Goal: Use online tool/utility: Use online tool/utility

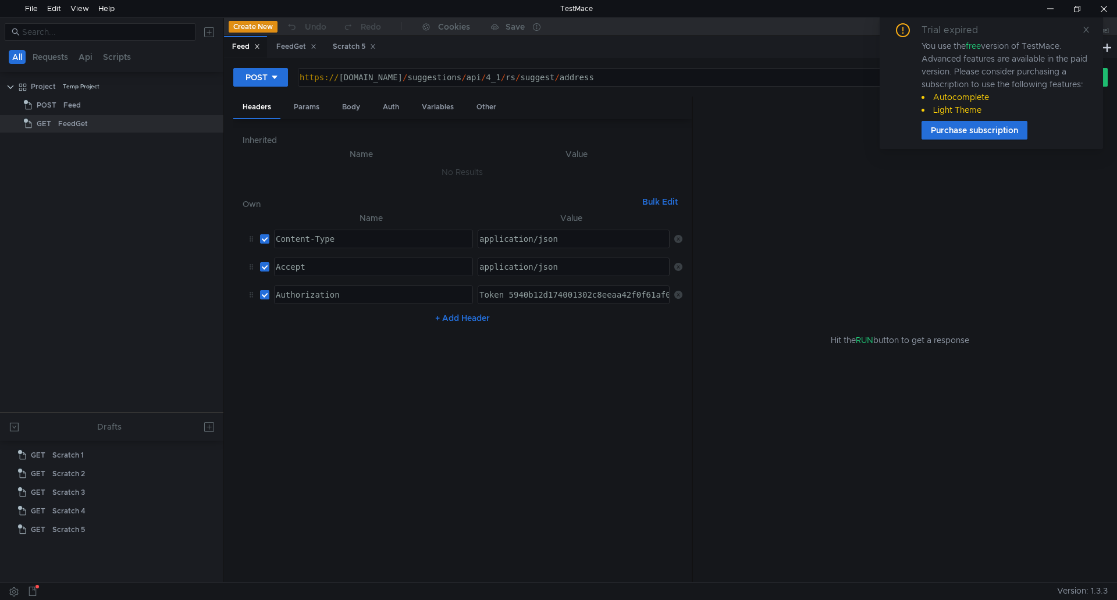
drag, startPoint x: 1079, startPoint y: 30, endPoint x: 616, endPoint y: 55, distance: 463.6
click at [1079, 30] on div "Trial expired You use the free version of TestMace. Advanced features are avail…" at bounding box center [990, 81] width 195 height 116
click at [293, 45] on div "FeedGet" at bounding box center [296, 47] width 40 height 12
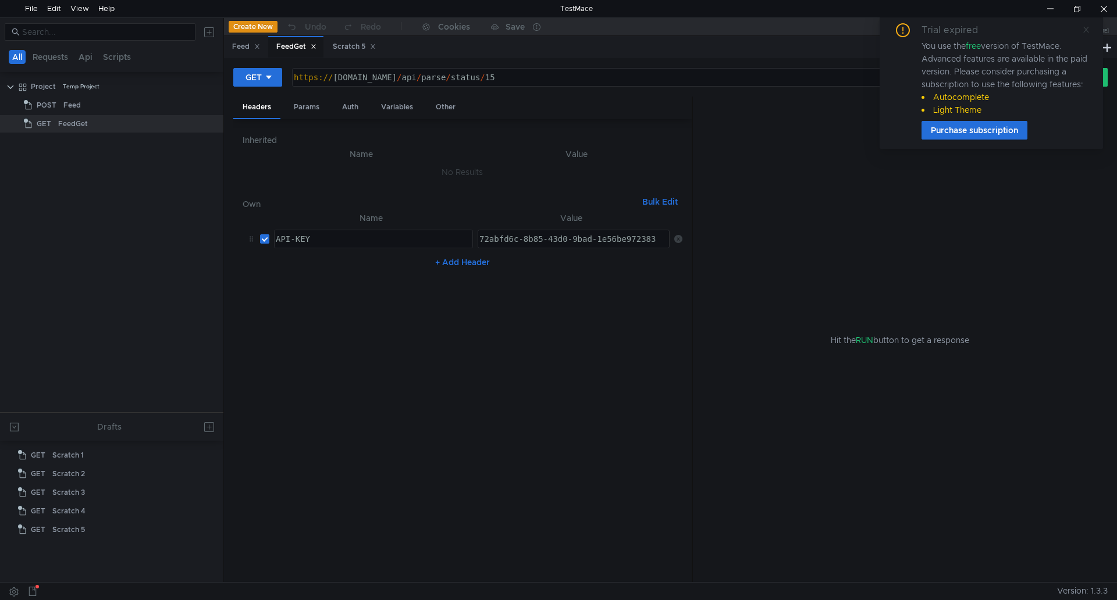
click at [1085, 31] on icon at bounding box center [1086, 30] width 8 height 8
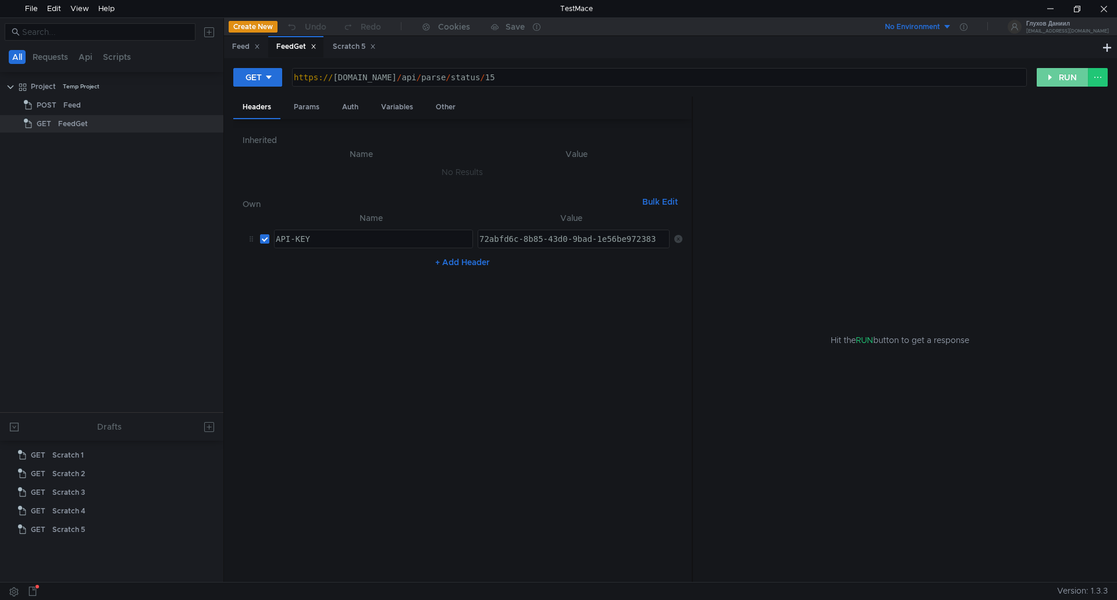
click at [1060, 79] on button "RUN" at bounding box center [1062, 77] width 52 height 19
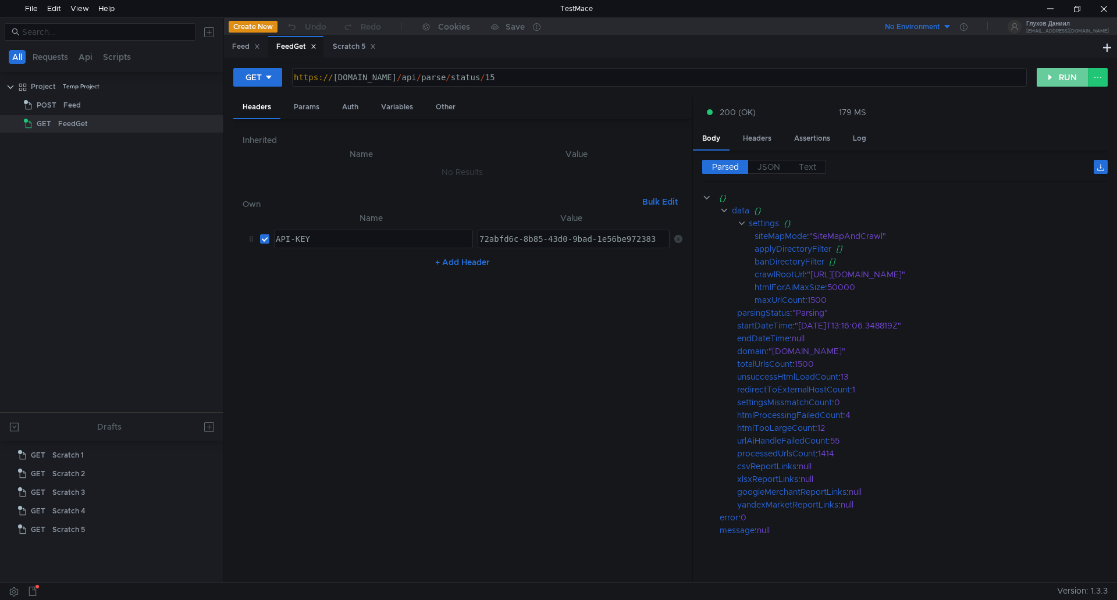
click at [1045, 76] on button "RUN" at bounding box center [1062, 77] width 52 height 19
click at [1050, 77] on button "RUN" at bounding box center [1062, 77] width 52 height 19
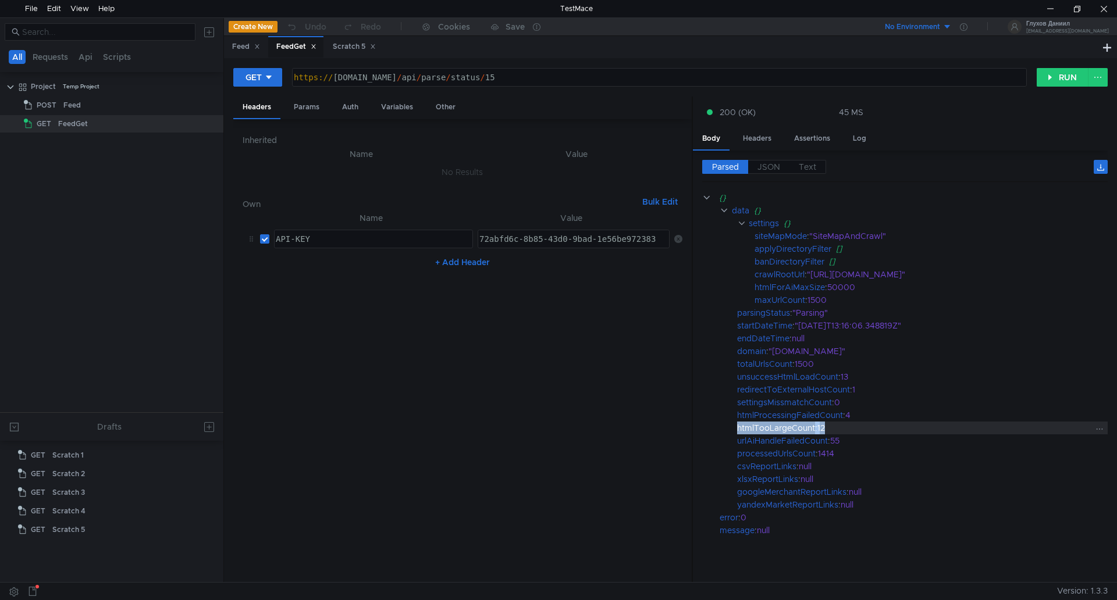
drag, startPoint x: 836, startPoint y: 429, endPoint x: 739, endPoint y: 427, distance: 97.1
click at [739, 427] on div "htmlTooLargeCount : 12" at bounding box center [922, 428] width 370 height 13
click at [741, 427] on div "htmlTooLargeCount" at bounding box center [776, 428] width 78 height 13
click at [744, 427] on div "htmlTooLargeCount" at bounding box center [776, 428] width 78 height 13
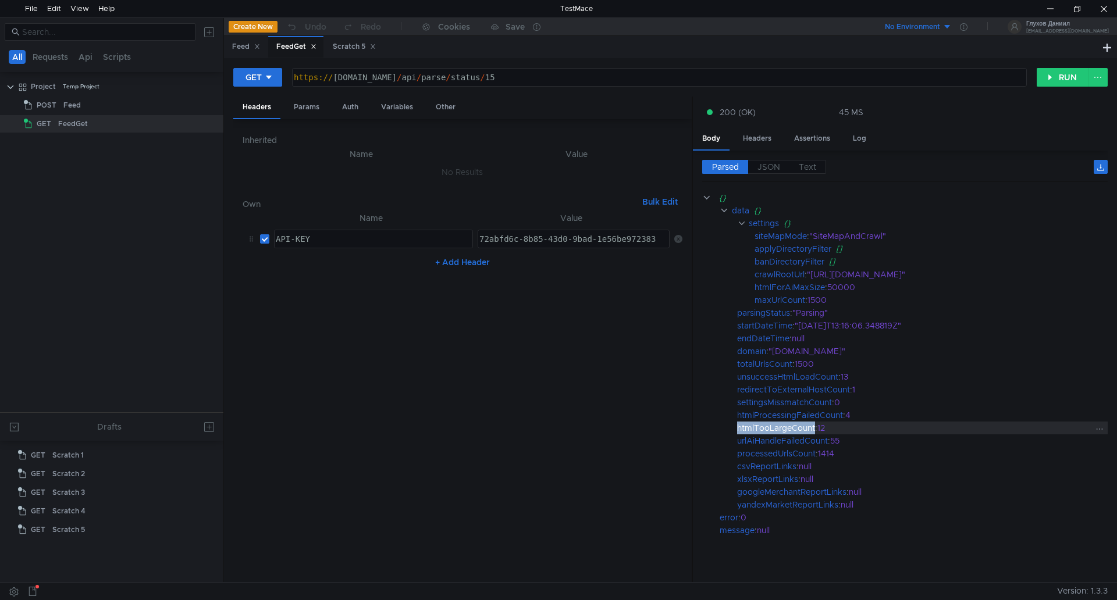
click at [744, 427] on div "htmlTooLargeCount" at bounding box center [776, 428] width 78 height 13
click at [1060, 74] on button "RUN" at bounding box center [1062, 77] width 52 height 19
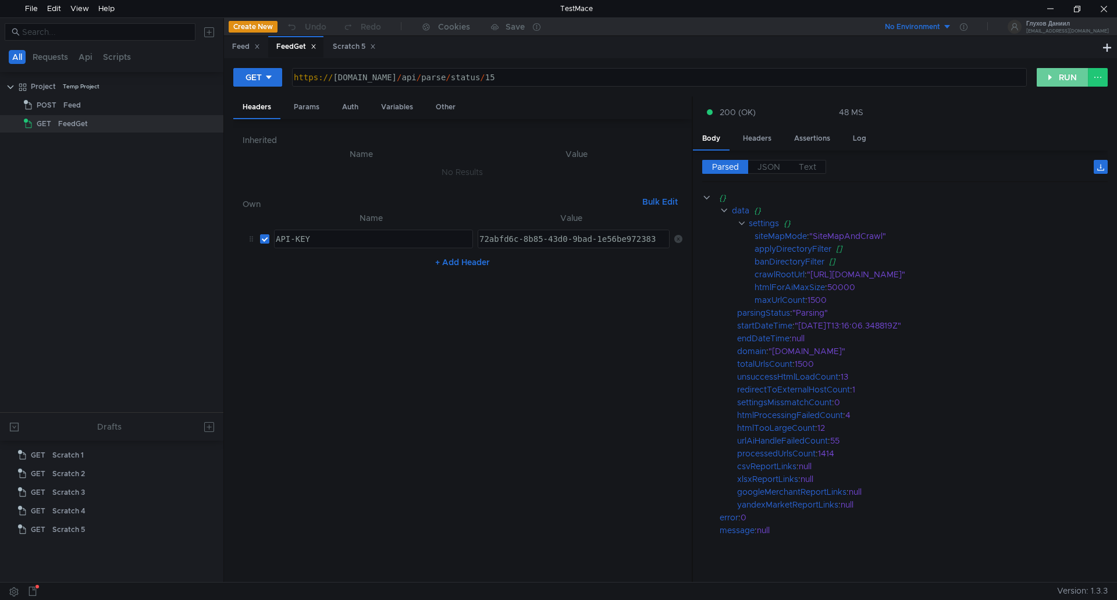
click at [1060, 81] on button "RUN" at bounding box center [1062, 77] width 52 height 19
click at [1060, 80] on button "RUN" at bounding box center [1062, 77] width 52 height 19
click at [1053, 79] on button "RUN" at bounding box center [1062, 77] width 52 height 19
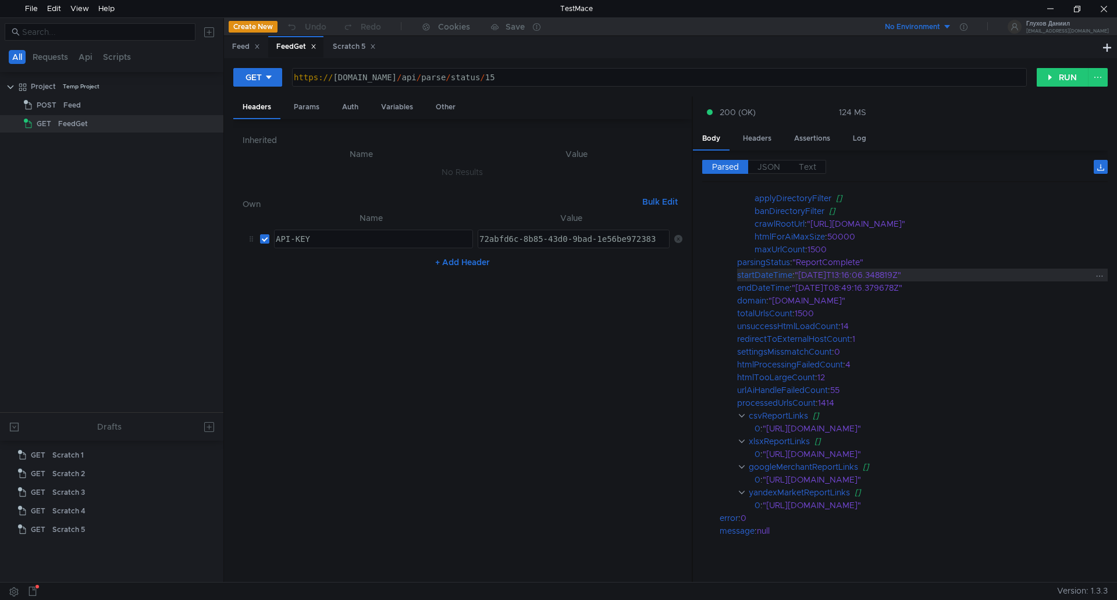
scroll to position [55, 0]
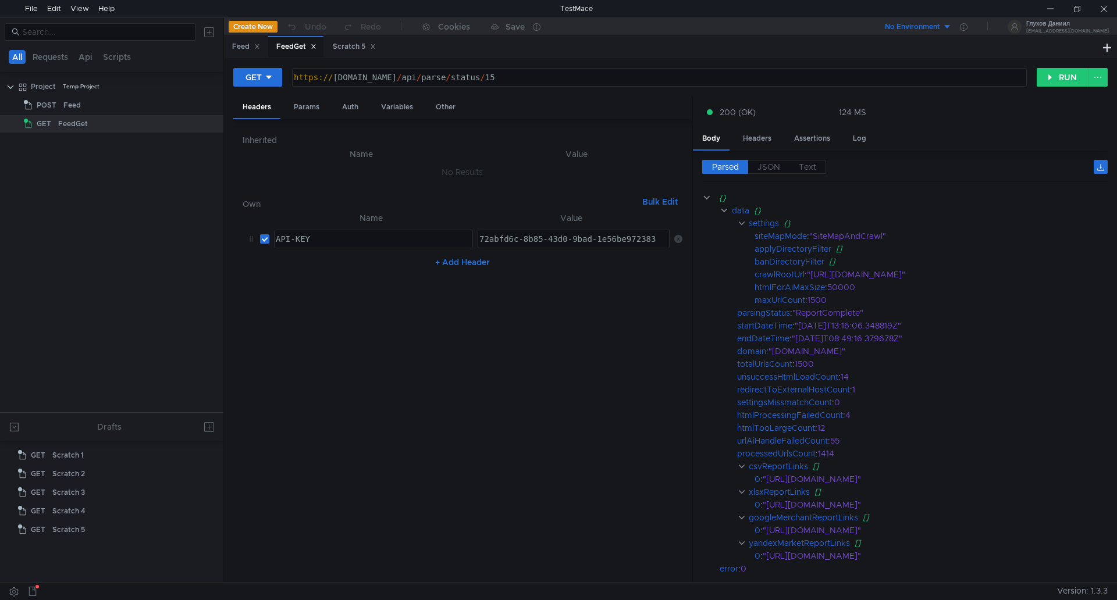
scroll to position [55, 0]
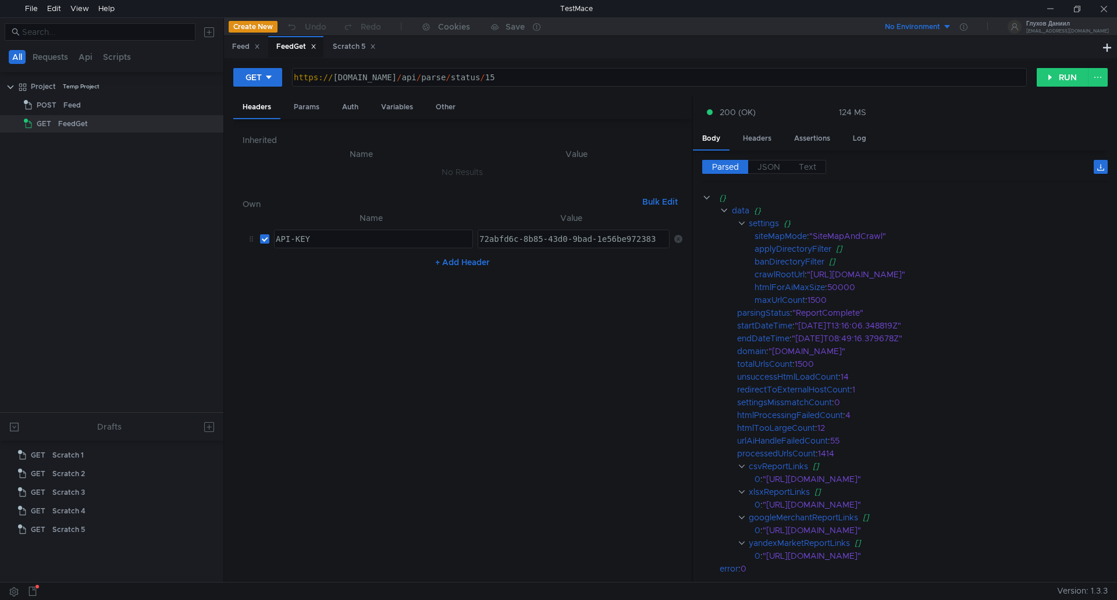
scroll to position [55, 0]
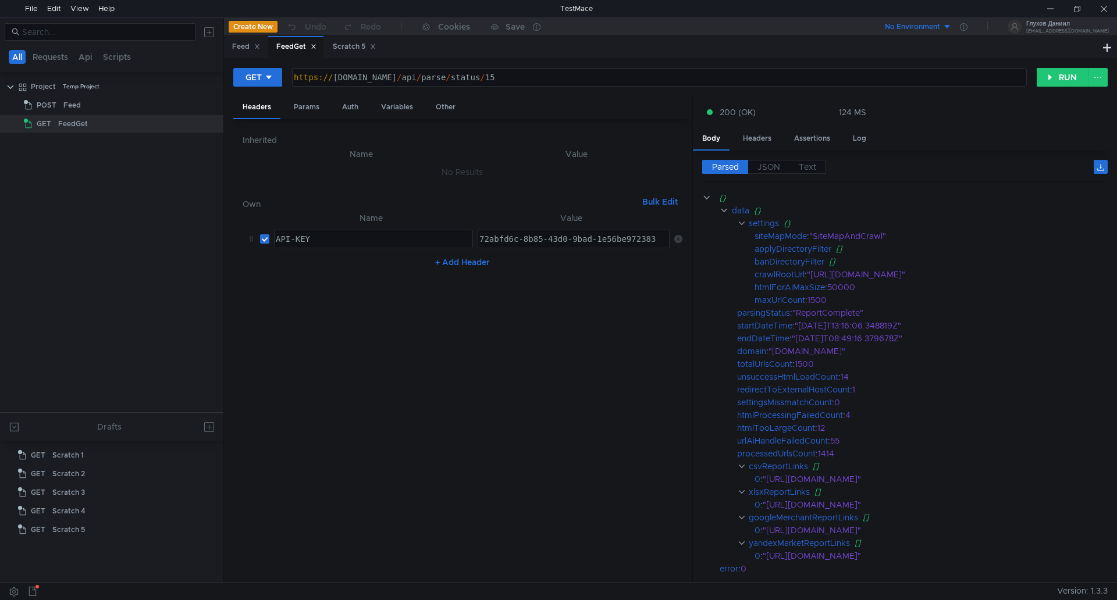
scroll to position [55, 0]
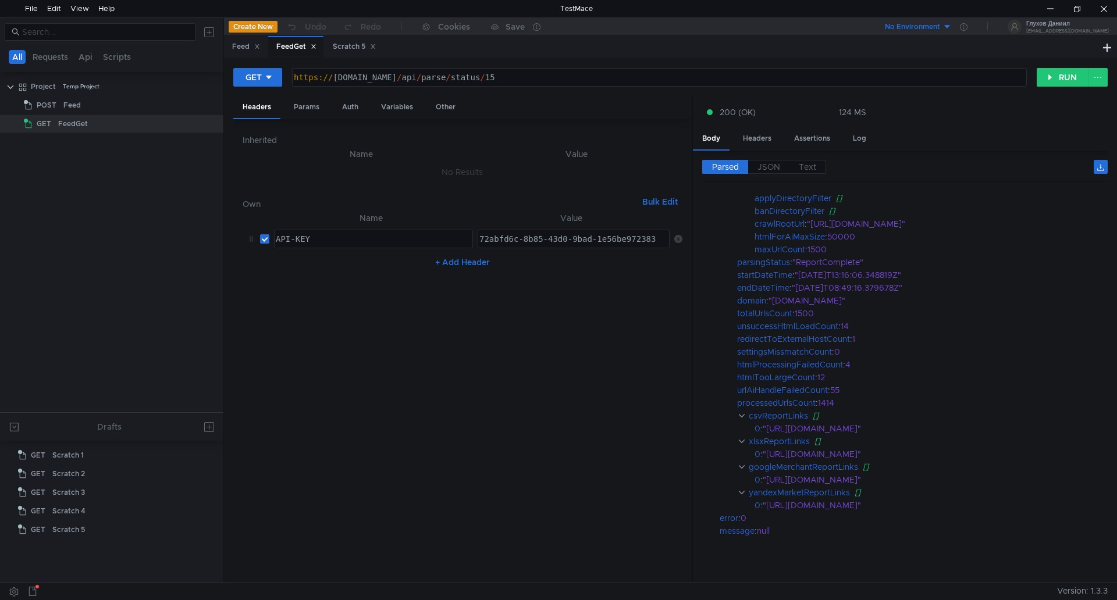
click at [547, 73] on div "https:// [DOMAIN_NAME] / api / parse / status / 15" at bounding box center [657, 87] width 733 height 28
type textarea "[URL][DOMAIN_NAME]"
click at [1060, 75] on button "RUN" at bounding box center [1062, 77] width 52 height 19
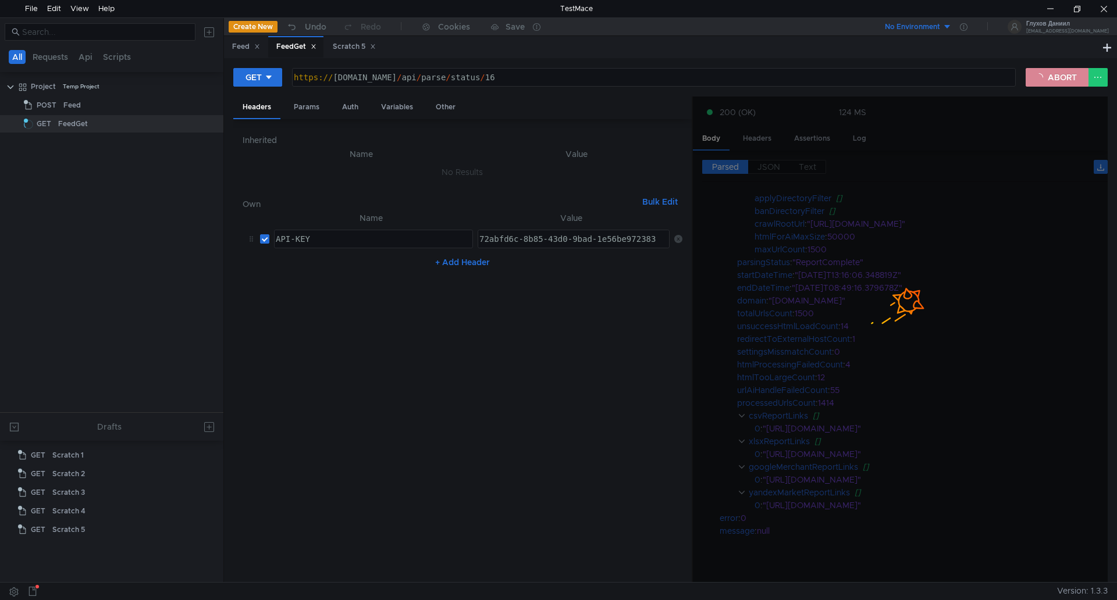
click at [1049, 79] on button "ABORT" at bounding box center [1056, 77] width 63 height 19
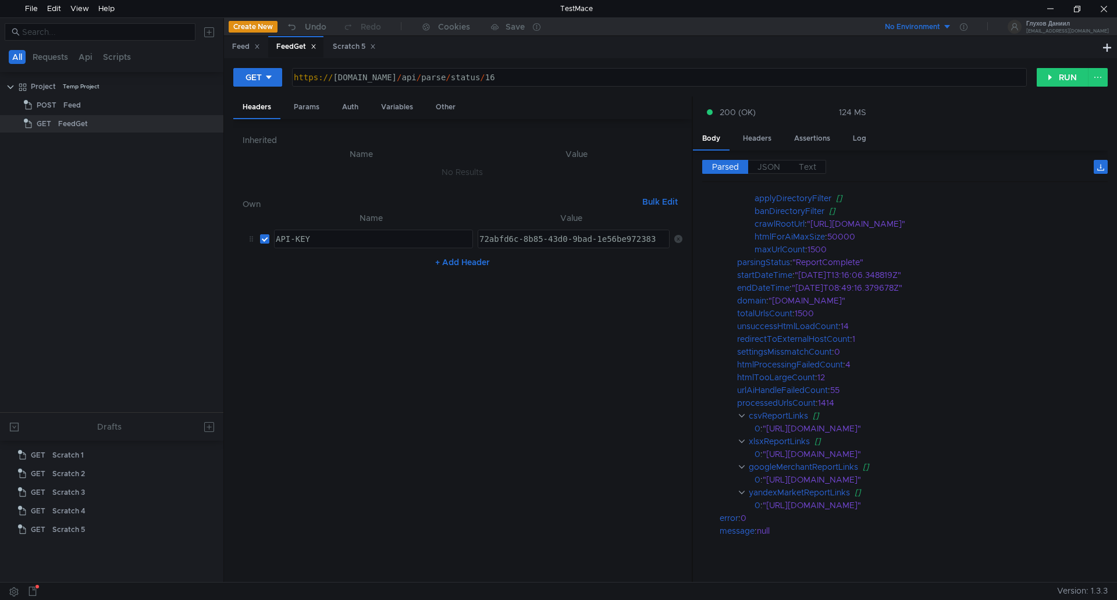
click at [553, 74] on div "https:// api.rssdatafeed.com / api / parse / status / 16" at bounding box center [657, 87] width 733 height 28
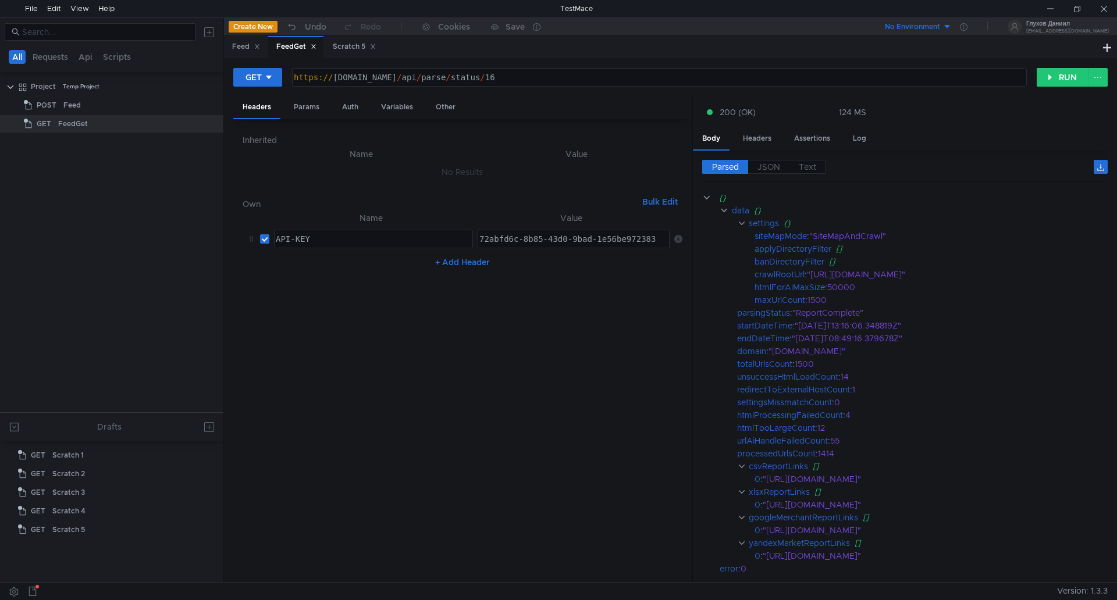
scroll to position [55, 0]
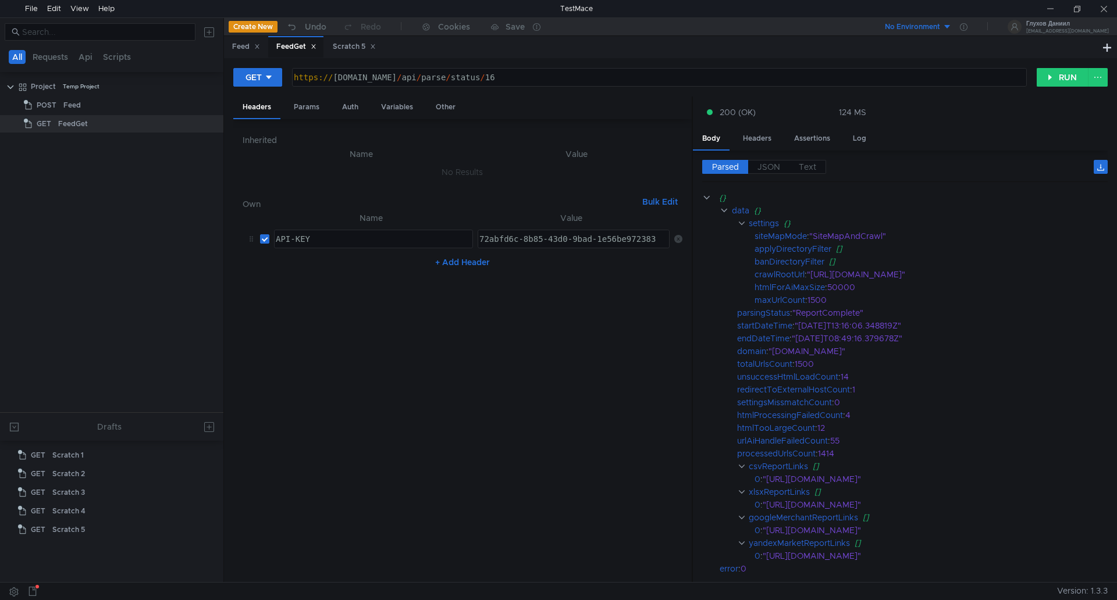
scroll to position [55, 0]
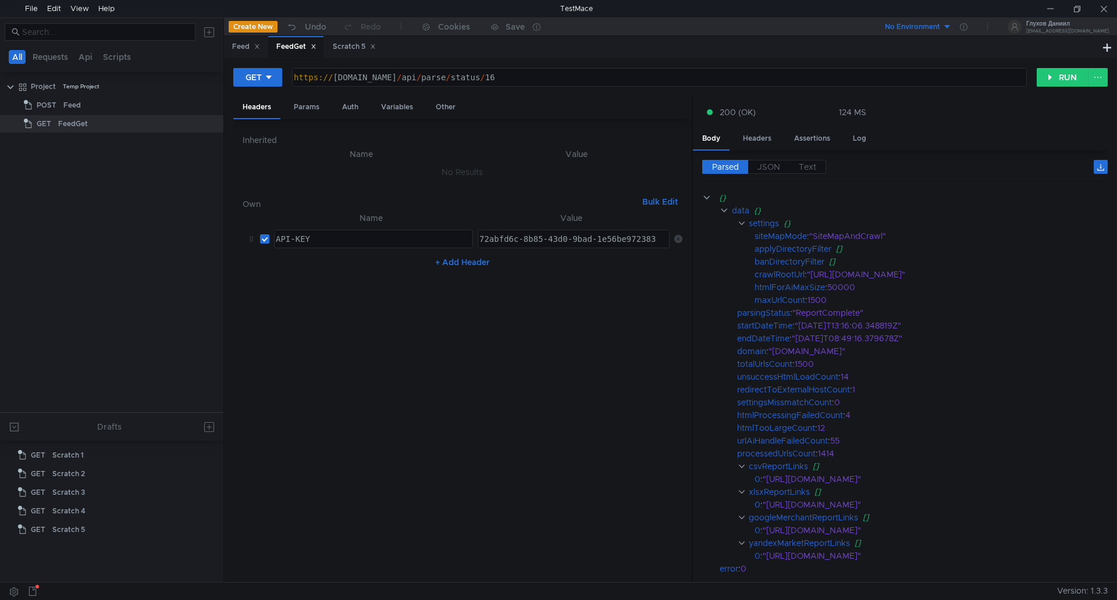
scroll to position [55, 0]
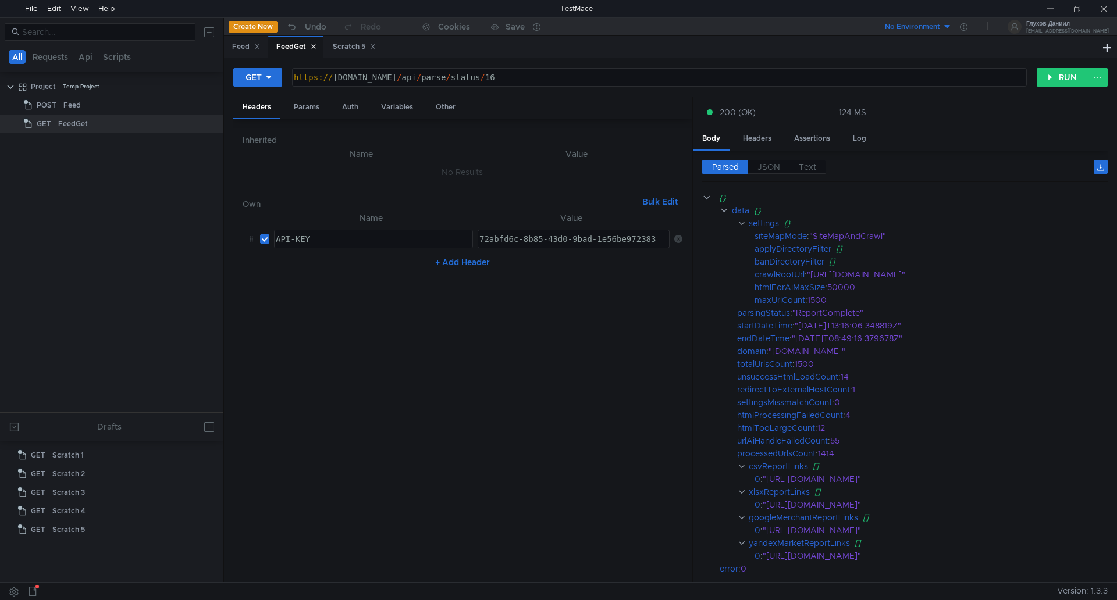
scroll to position [55, 0]
